Goal: Find contact information

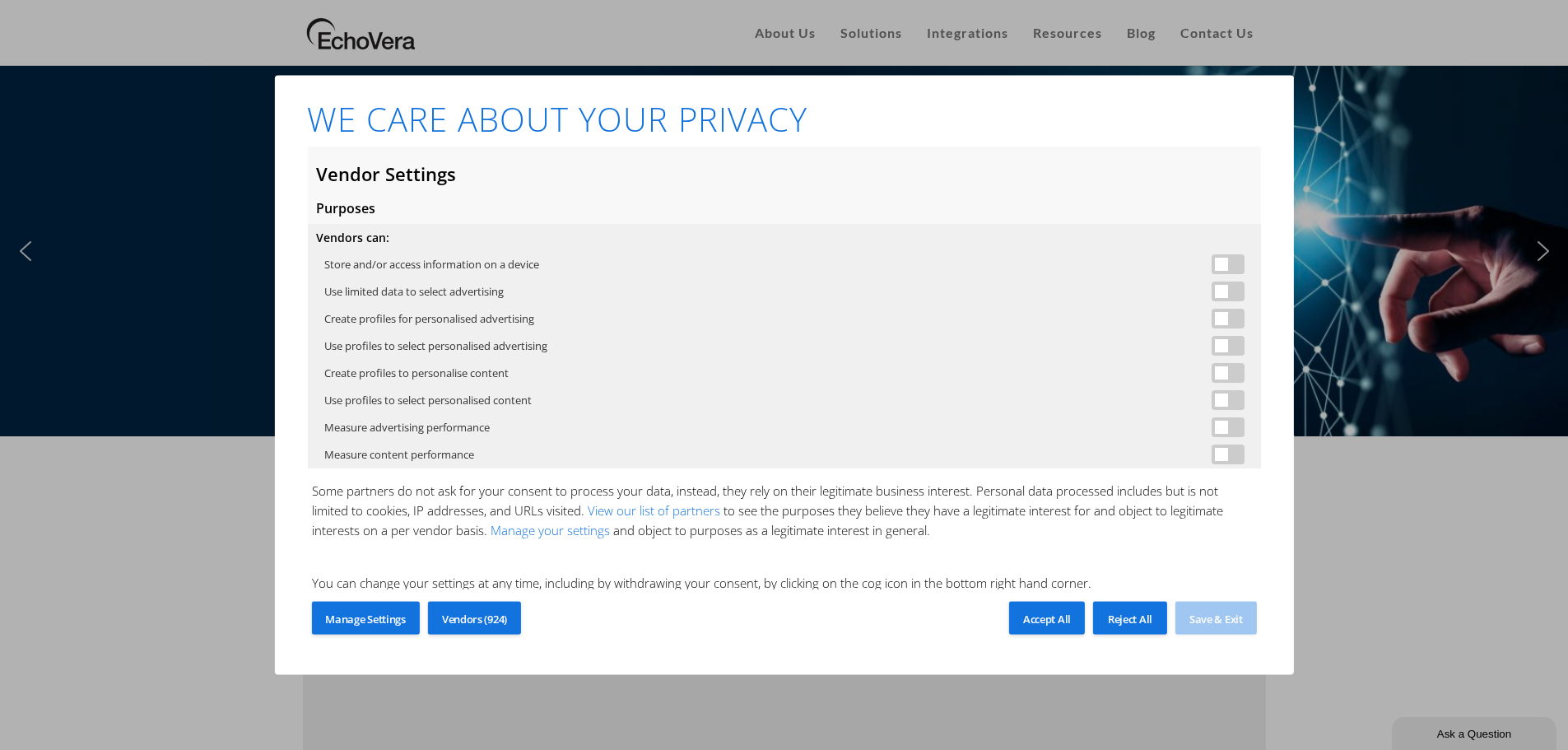
click at [1113, 619] on span "Reject All" at bounding box center [1131, 619] width 45 height 15
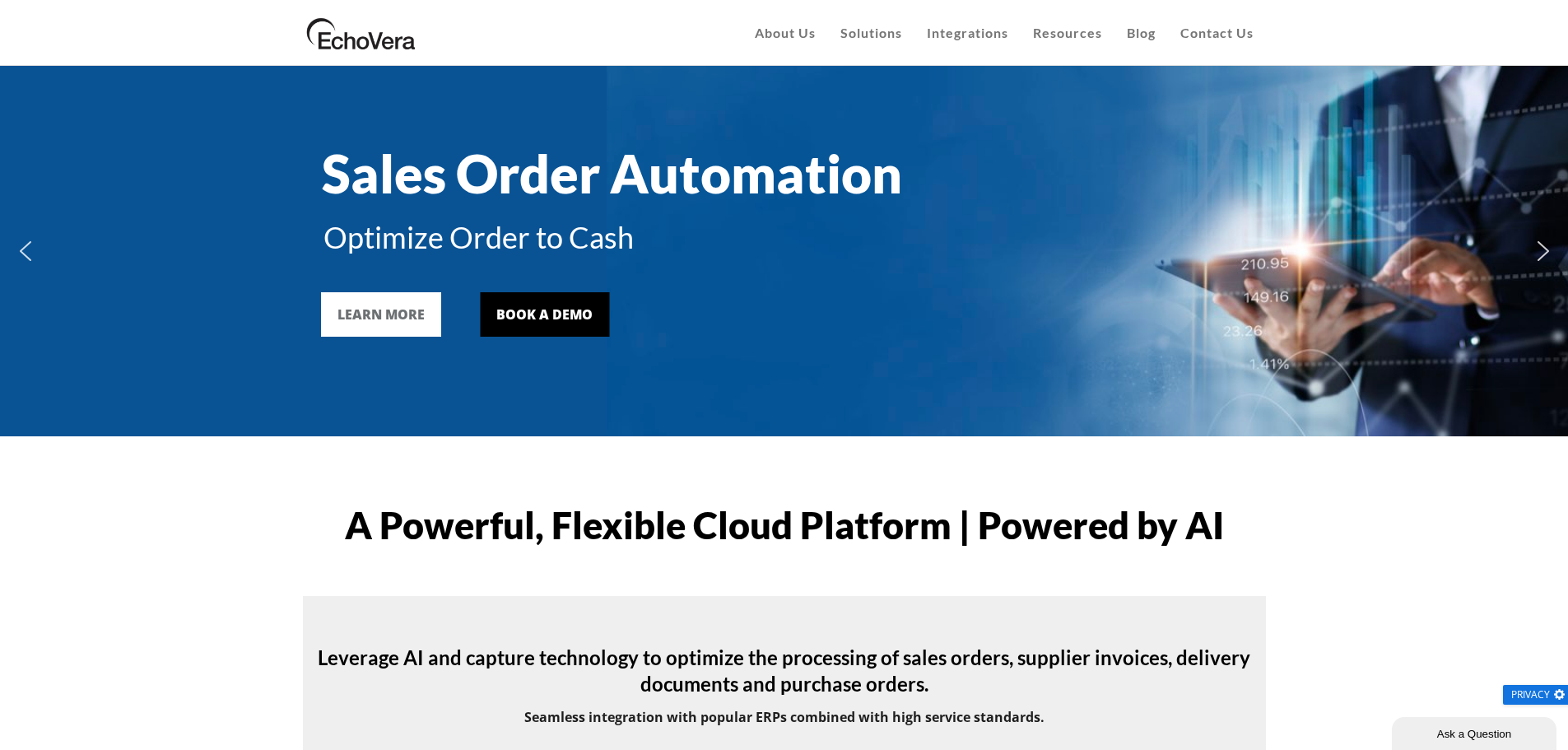
click at [1207, 44] on link "Contact Us" at bounding box center [1216, 33] width 98 height 66
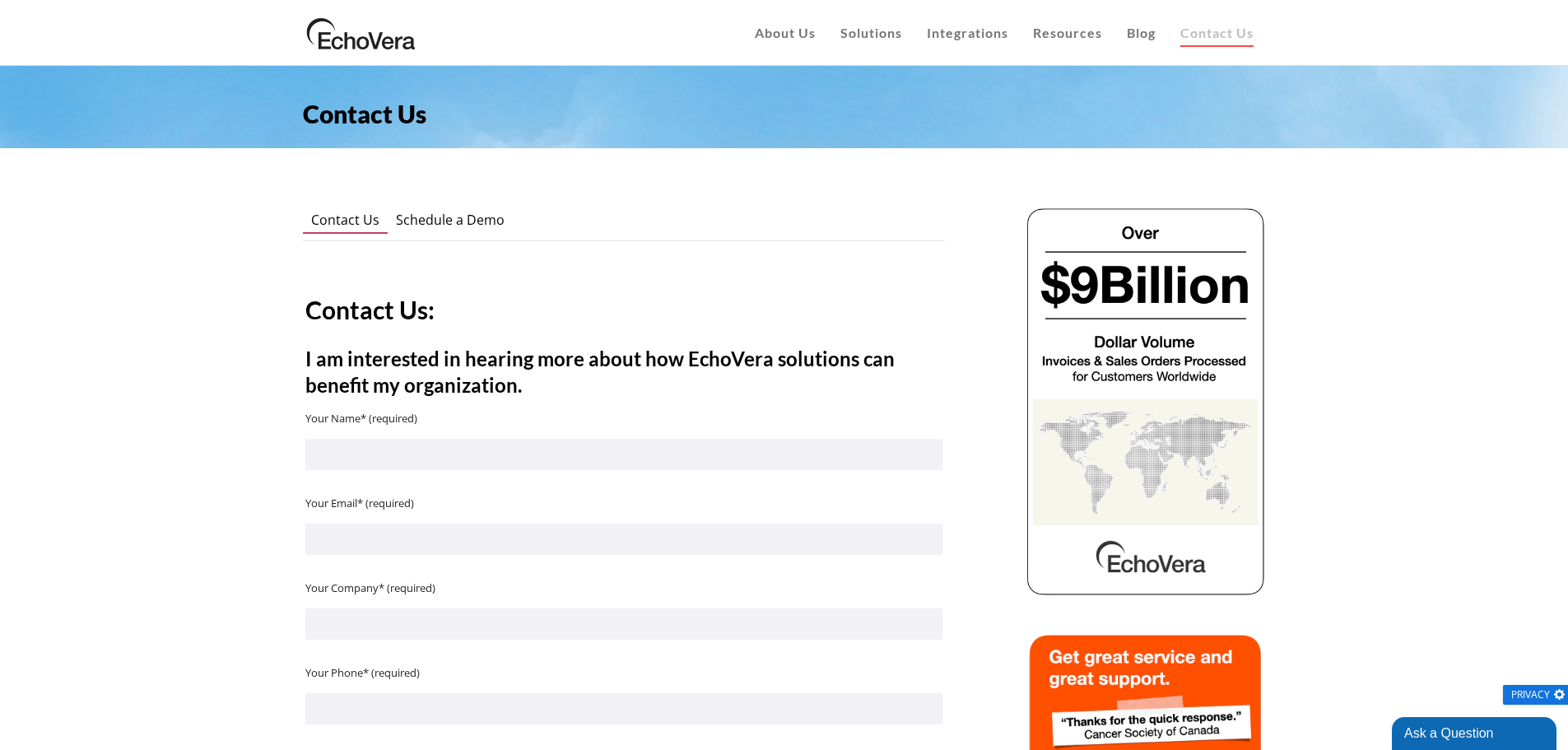
click at [774, 40] on span "About Us" at bounding box center [784, 32] width 61 height 16
